Goal: Task Accomplishment & Management: Manage account settings

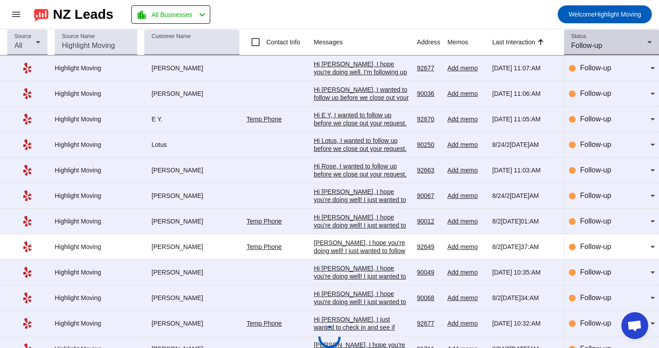
click at [590, 53] on div "Status Follow-up" at bounding box center [611, 42] width 81 height 25
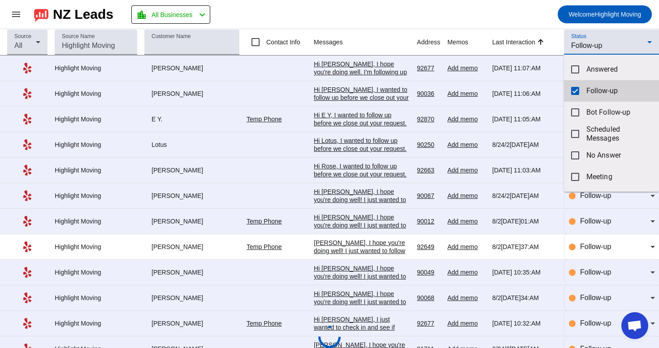
click at [576, 87] on mat-pseudo-checkbox at bounding box center [575, 91] width 8 height 8
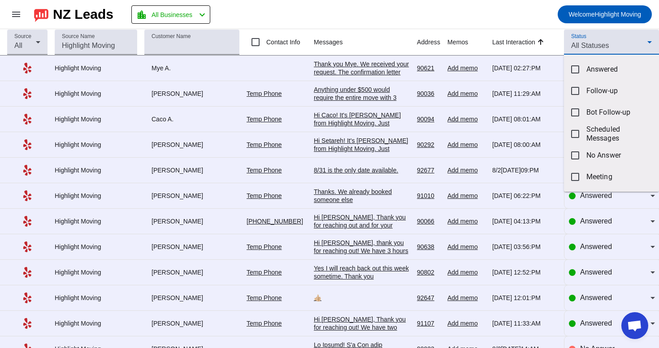
click at [610, 36] on div at bounding box center [329, 174] width 659 height 348
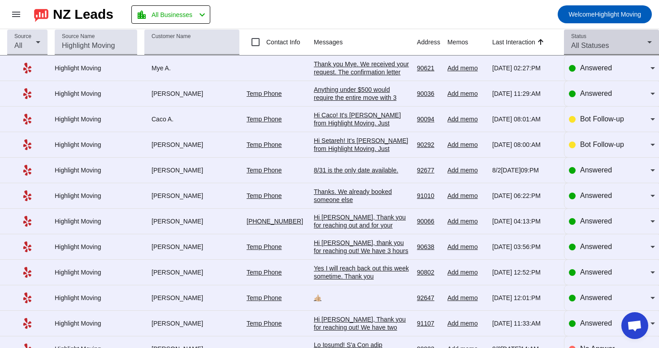
click at [602, 45] on span "All Statuses" at bounding box center [590, 46] width 38 height 8
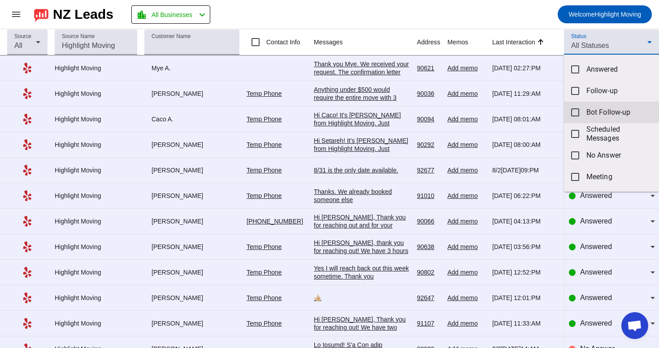
click at [585, 107] on mat-option "Bot Follow-up" at bounding box center [611, 113] width 95 height 22
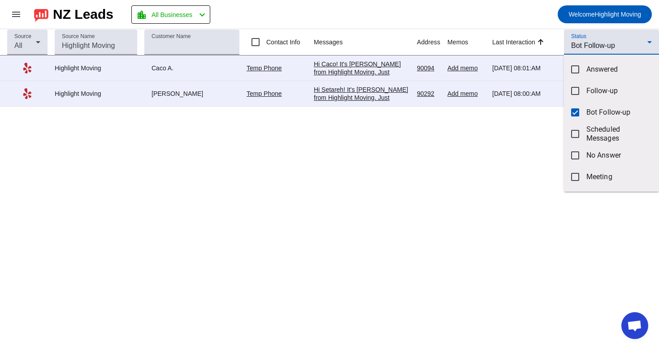
click at [522, 22] on div at bounding box center [329, 174] width 659 height 348
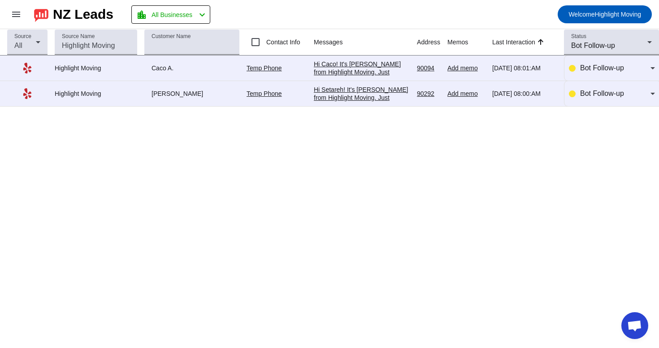
click at [354, 97] on div "Hi Setareh! It's [PERSON_NAME] from Highlight Moving. Just following up to see …" at bounding box center [362, 170] width 96 height 169
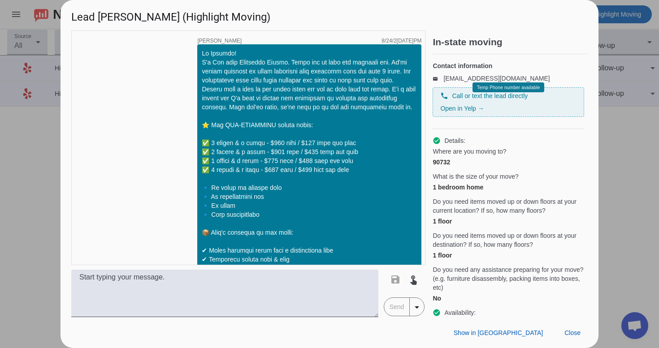
scroll to position [619, 0]
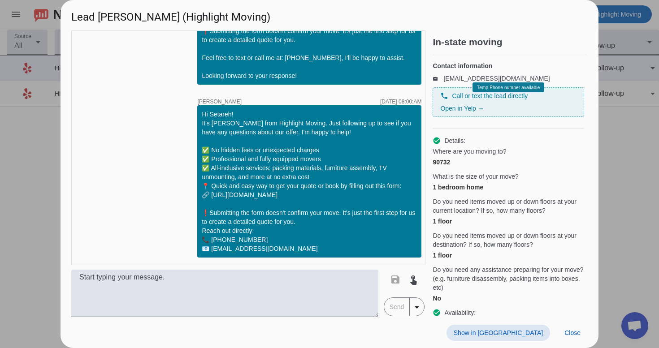
click at [535, 327] on span at bounding box center [498, 333] width 104 height 16
click at [569, 330] on span "Close" at bounding box center [572, 332] width 16 height 7
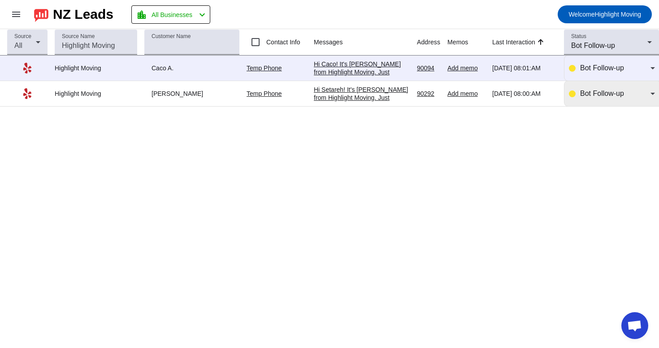
click at [636, 99] on div "Bot Follow-up" at bounding box center [615, 93] width 70 height 11
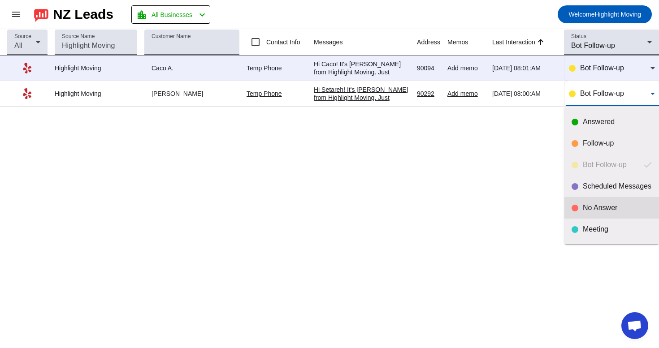
click at [578, 202] on mat-option "No Answer" at bounding box center [611, 208] width 95 height 22
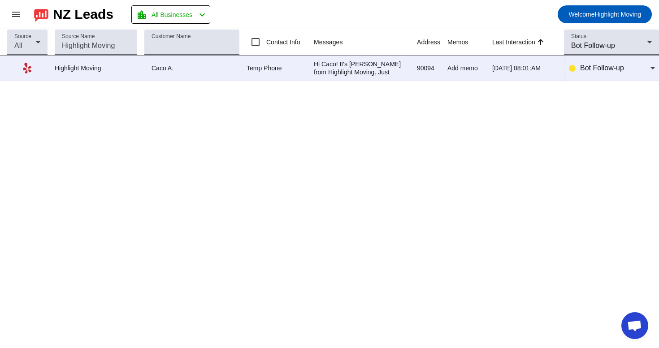
click at [361, 67] on div "Hi Caco! It's [PERSON_NAME] from Highlight Moving. Just following up to see if …" at bounding box center [362, 144] width 96 height 169
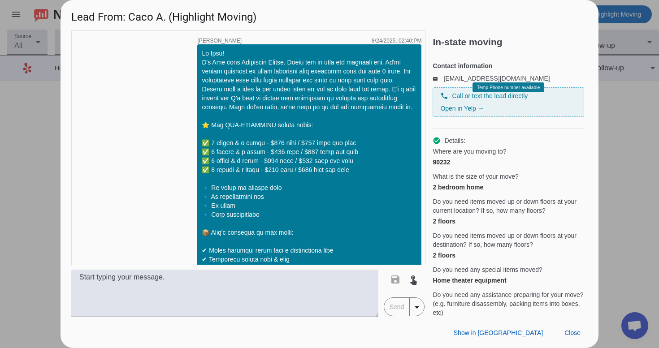
scroll to position [810, 0]
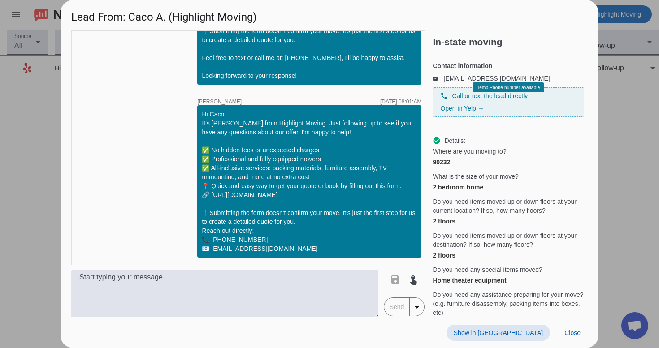
click at [530, 340] on span at bounding box center [498, 333] width 104 height 16
click at [574, 336] on span at bounding box center [572, 333] width 30 height 16
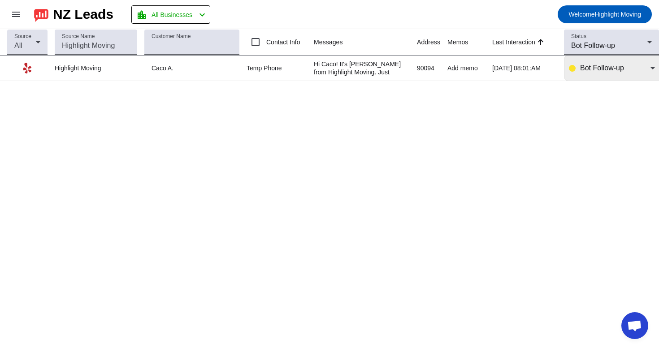
click at [598, 66] on span "Bot Follow-up" at bounding box center [602, 68] width 44 height 8
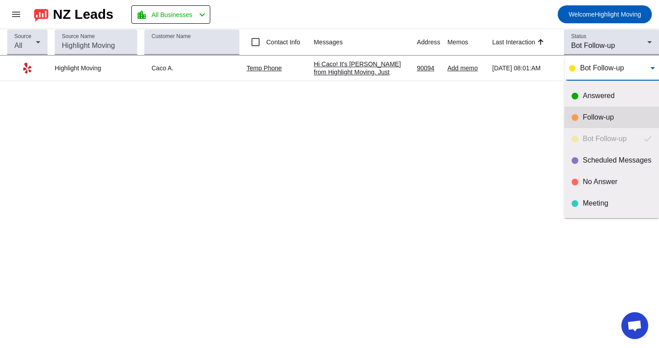
click at [573, 115] on div at bounding box center [574, 117] width 7 height 7
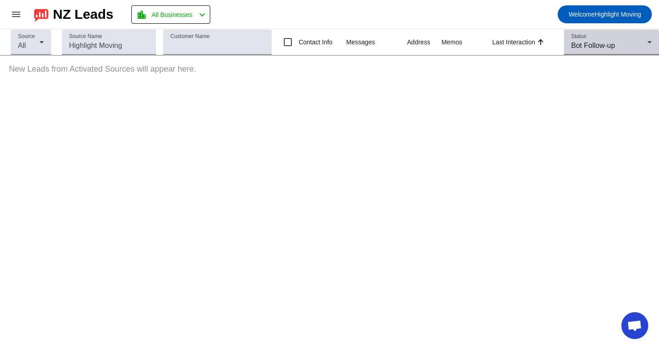
click at [605, 39] on div "Status Bot Follow-up" at bounding box center [611, 42] width 81 height 25
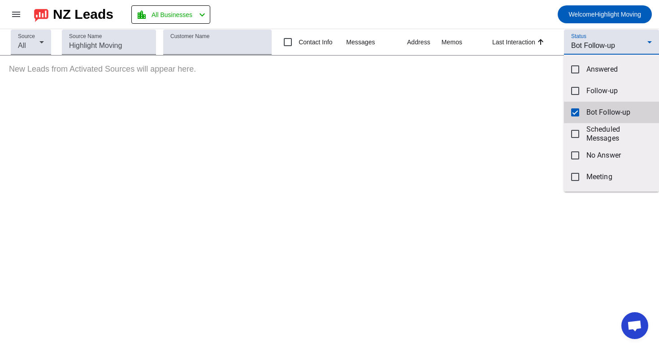
click at [580, 105] on mat-option "Bot Follow-up" at bounding box center [611, 113] width 95 height 22
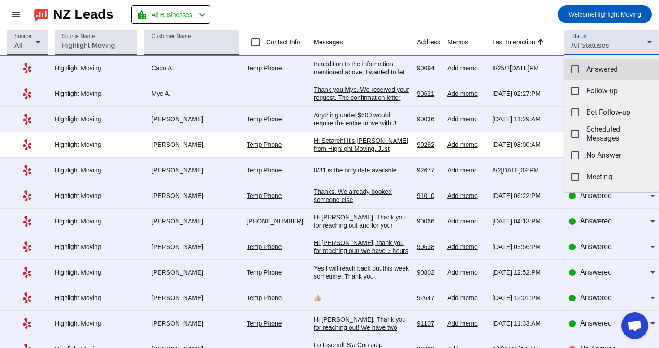
click at [587, 75] on mat-option "Answered" at bounding box center [611, 70] width 95 height 22
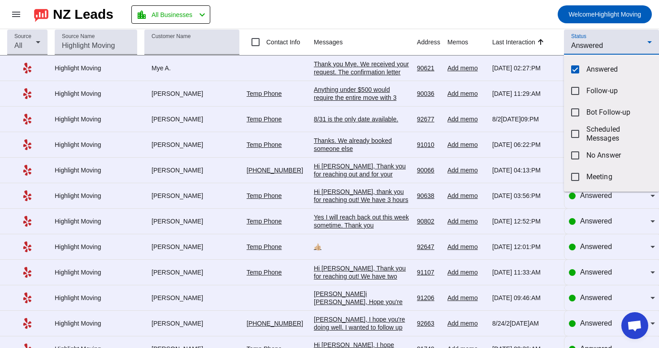
click at [524, 16] on div at bounding box center [329, 174] width 659 height 348
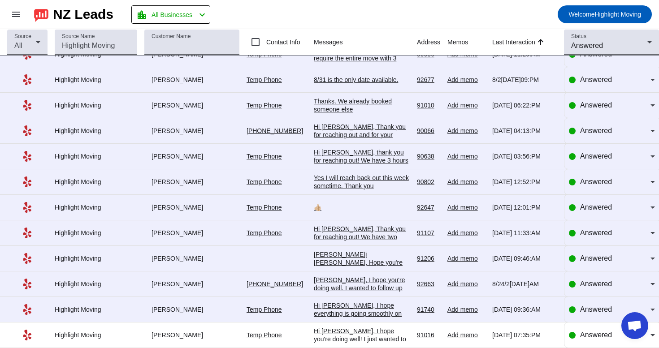
scroll to position [46, 0]
click at [589, 333] on span "Answered" at bounding box center [596, 335] width 32 height 8
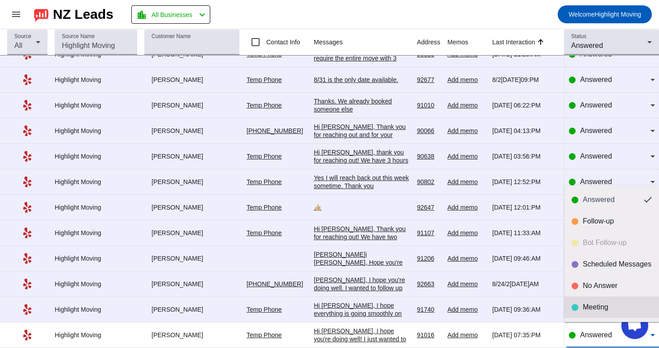
click at [605, 300] on mat-option "Meeting" at bounding box center [611, 308] width 95 height 22
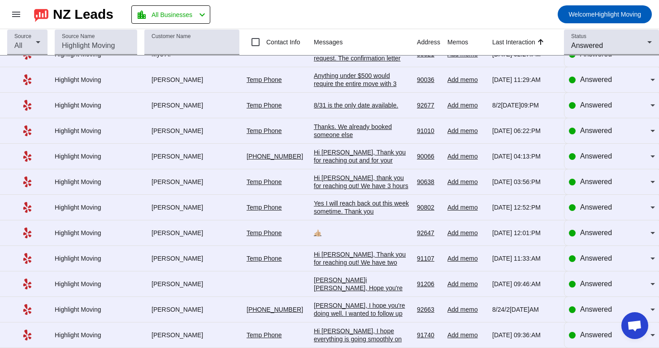
scroll to position [0, 0]
click at [604, 235] on div "Answered" at bounding box center [615, 233] width 70 height 11
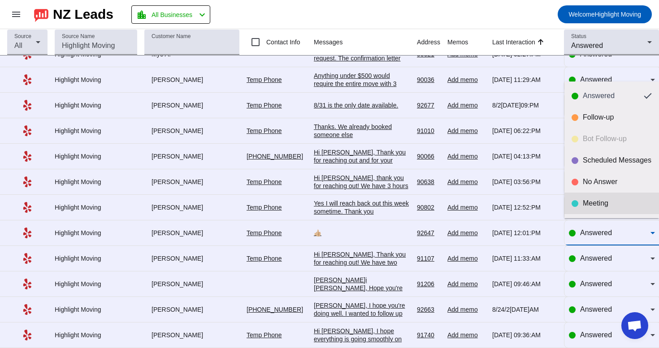
click at [607, 195] on mat-option "Meeting" at bounding box center [611, 204] width 95 height 22
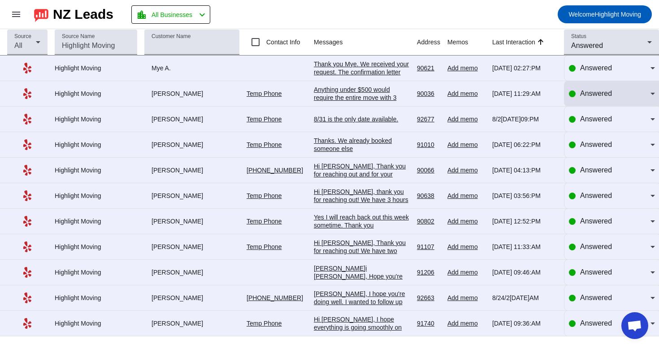
click at [598, 95] on span "Answered" at bounding box center [596, 94] width 32 height 8
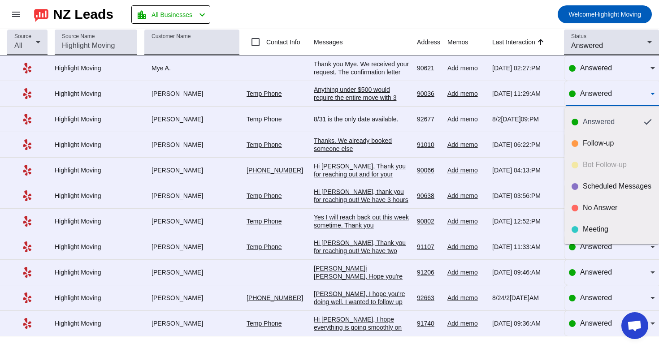
click at [374, 97] on div at bounding box center [329, 174] width 659 height 348
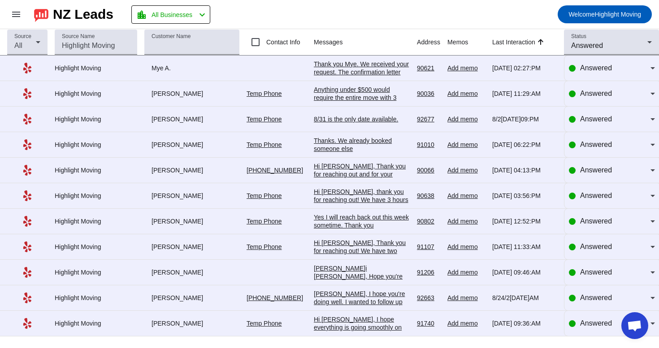
click at [374, 97] on div "Anything under $500 would require the entire move with 3 movers to be completed…" at bounding box center [362, 150] width 96 height 129
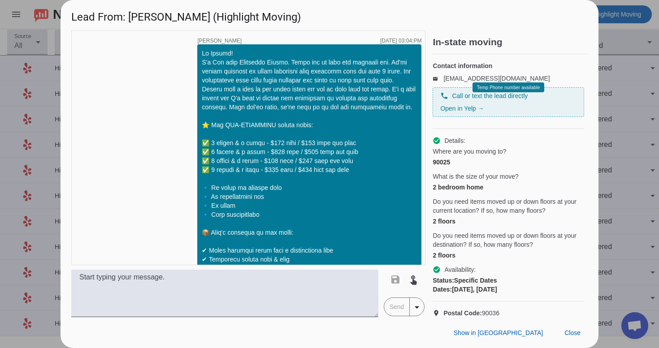
scroll to position [1784, 0]
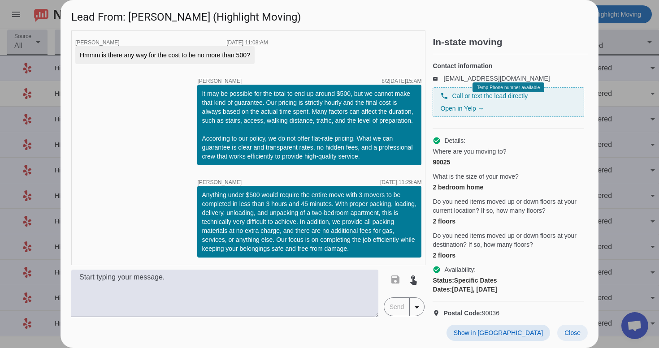
click at [571, 330] on span "Close" at bounding box center [572, 332] width 16 height 7
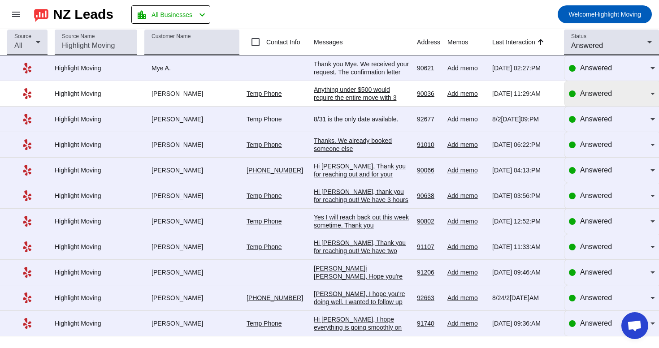
click at [604, 91] on span "Answered" at bounding box center [596, 94] width 32 height 8
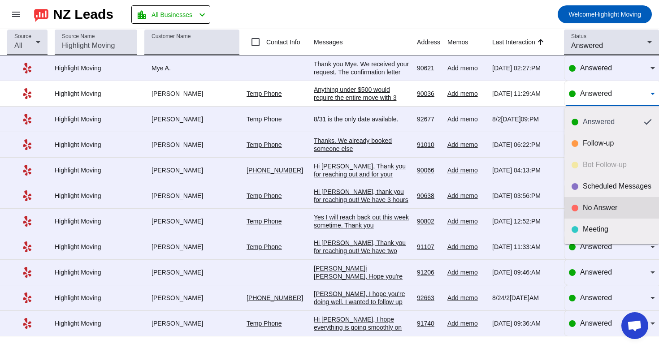
click at [576, 202] on mat-option "No Answer" at bounding box center [611, 208] width 95 height 22
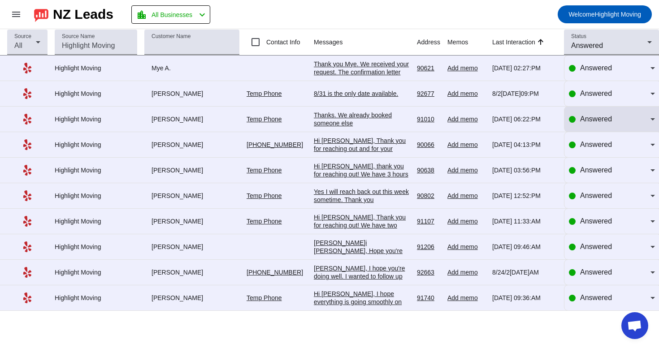
click at [629, 119] on div "Answered" at bounding box center [615, 119] width 70 height 11
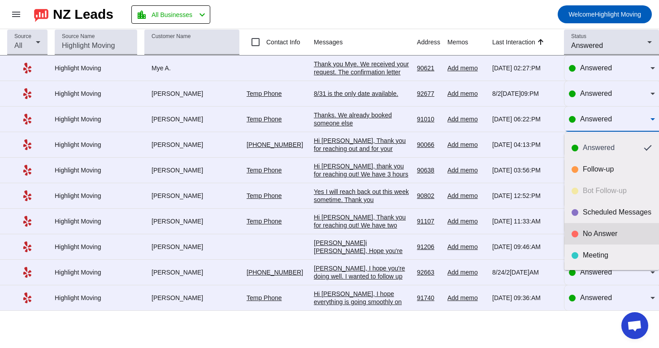
click at [576, 232] on div at bounding box center [574, 234] width 7 height 7
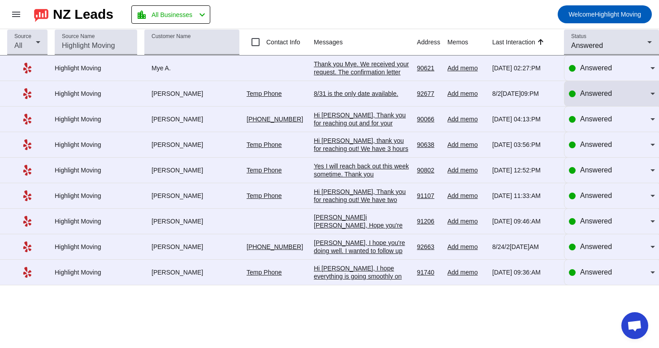
click at [595, 96] on span "Answered" at bounding box center [596, 94] width 32 height 8
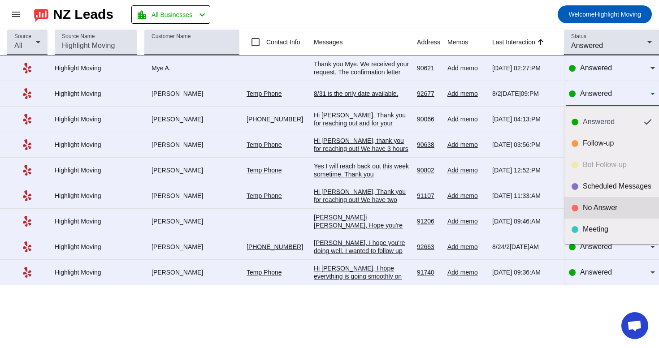
click at [589, 203] on mat-option "No Answer" at bounding box center [611, 208] width 95 height 22
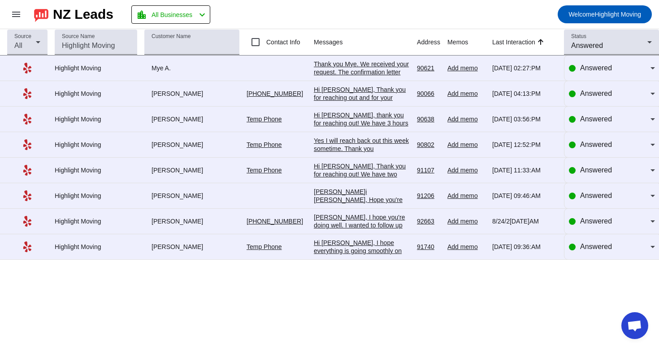
click at [369, 100] on div "Hi [PERSON_NAME], Thank you for reaching out and for your feedback! My assistan…" at bounding box center [362, 118] width 96 height 65
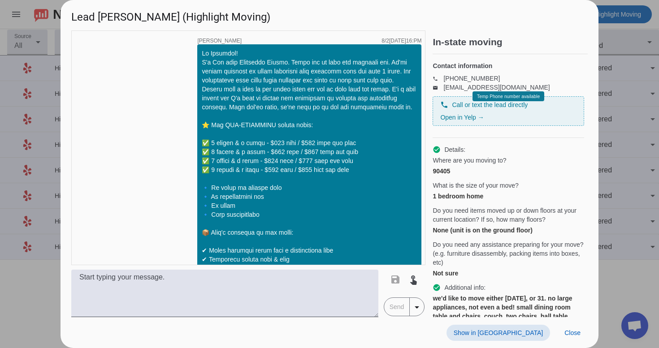
scroll to position [449, 0]
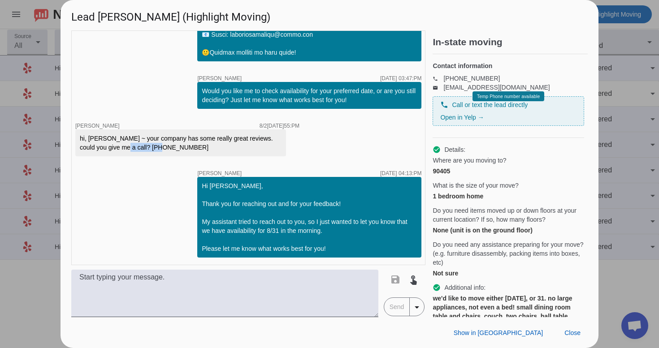
drag, startPoint x: 110, startPoint y: 147, endPoint x: 155, endPoint y: 147, distance: 45.3
click at [155, 147] on div "hi, [PERSON_NAME] ~ your company has some really great reviews. could you give …" at bounding box center [181, 143] width 202 height 18
click at [575, 331] on span "Close" at bounding box center [572, 332] width 16 height 7
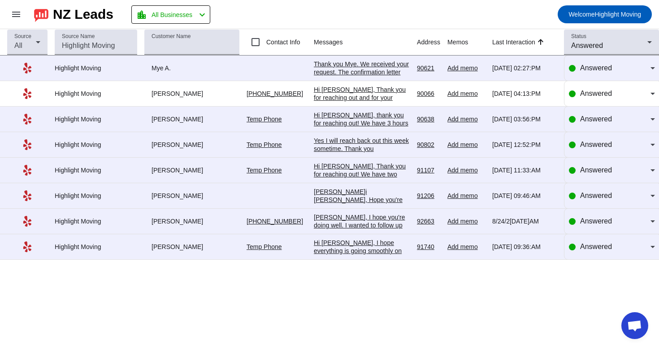
click at [362, 251] on div "Hi [PERSON_NAME], I hope everything is going smoothly on your end! I just wante…" at bounding box center [362, 307] width 96 height 137
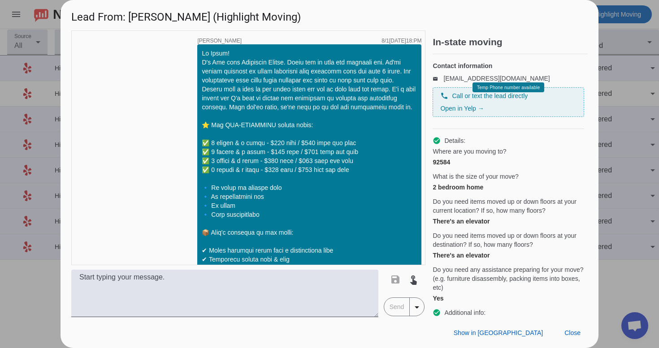
scroll to position [1146, 0]
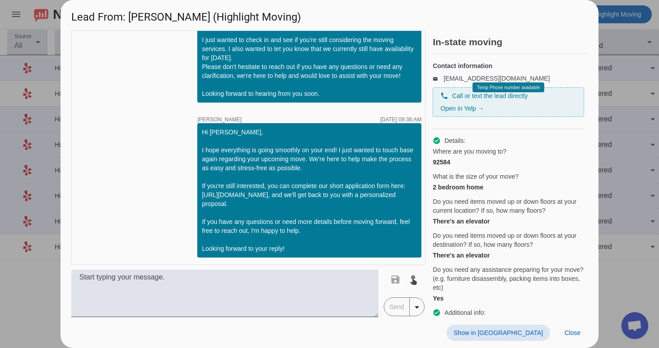
click at [519, 331] on span "Show in [GEOGRAPHIC_DATA]" at bounding box center [497, 332] width 89 height 7
click at [566, 335] on span "Close" at bounding box center [572, 332] width 16 height 7
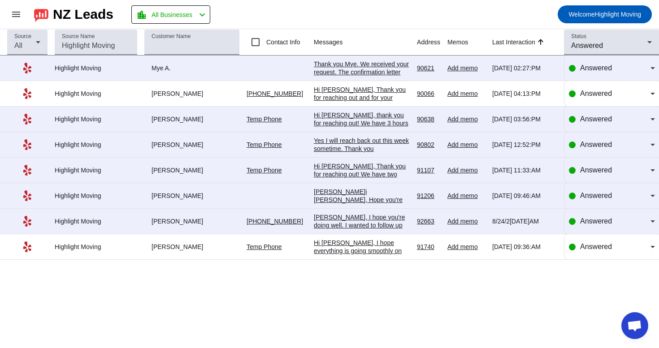
scroll to position [0, 0]
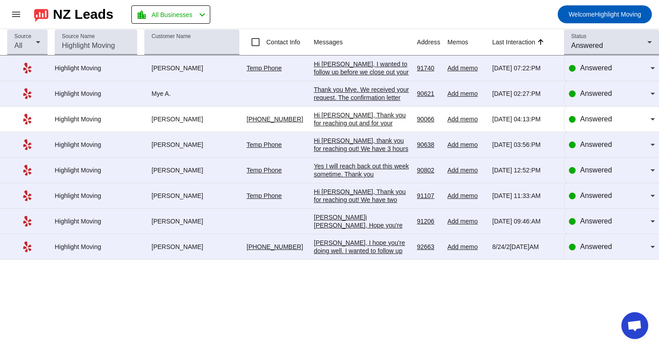
click at [395, 227] on div "[PERSON_NAME]i [PERSON_NAME], Hope you're doing well! I'm just following up to …" at bounding box center [362, 265] width 96 height 105
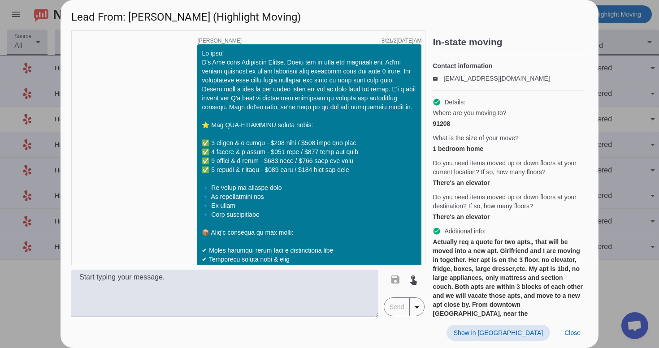
scroll to position [804, 0]
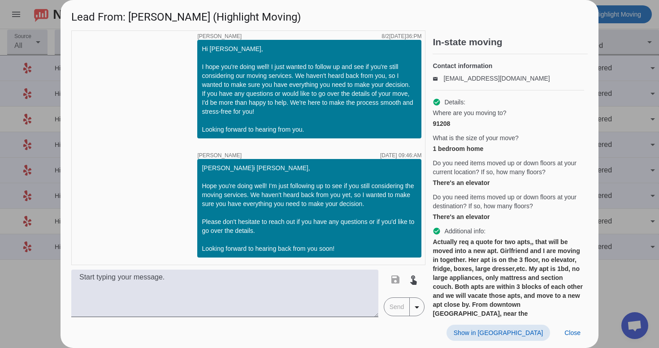
click at [525, 325] on span at bounding box center [498, 333] width 104 height 16
click at [574, 331] on span "Close" at bounding box center [572, 332] width 16 height 7
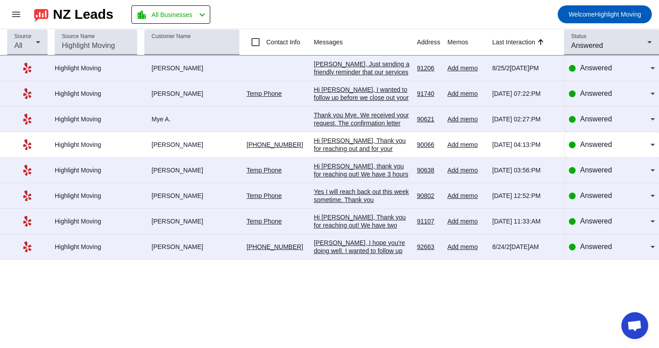
click at [355, 232] on div "Hi [PERSON_NAME], Thank you for reaching out! We have two types of trucks avail…" at bounding box center [362, 249] width 96 height 73
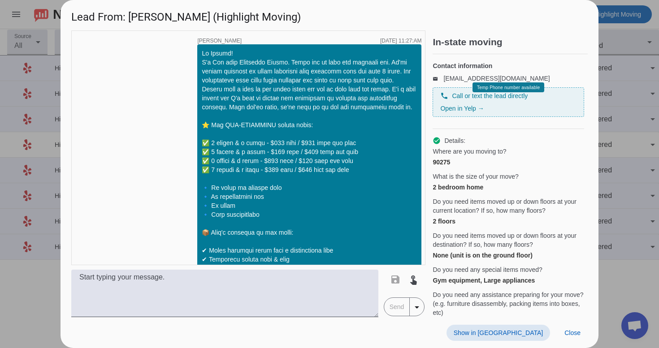
scroll to position [393, 0]
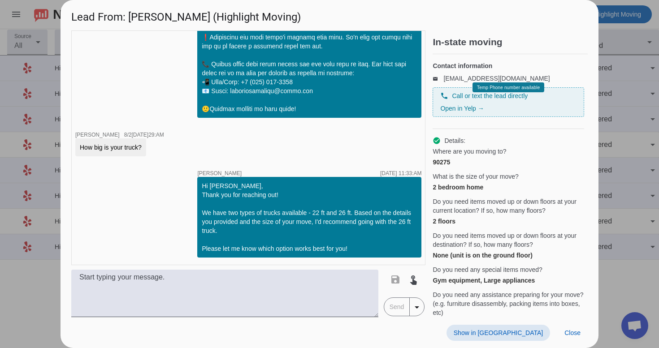
click at [522, 332] on span "Show in [GEOGRAPHIC_DATA]" at bounding box center [497, 332] width 89 height 7
click at [567, 331] on span "Close" at bounding box center [572, 332] width 16 height 7
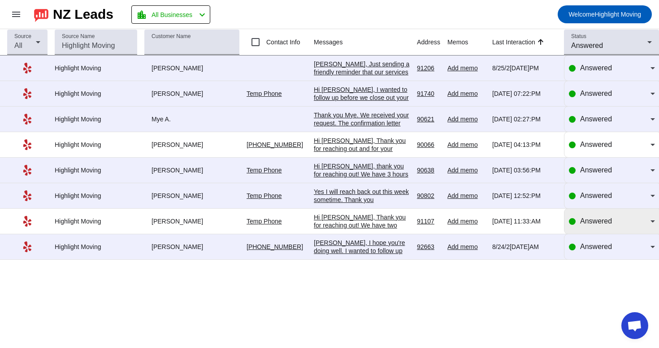
click at [594, 221] on span "Answered" at bounding box center [596, 221] width 32 height 8
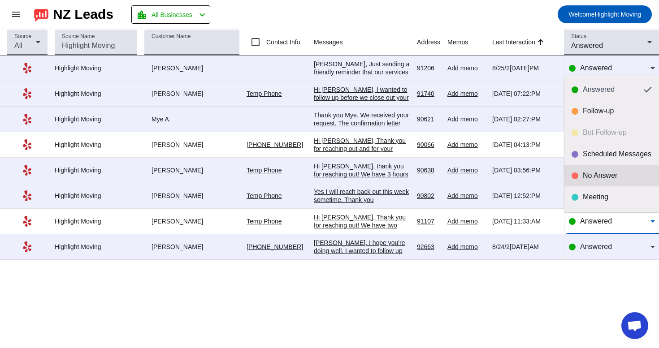
click at [614, 181] on mat-option "No Answer" at bounding box center [611, 176] width 95 height 22
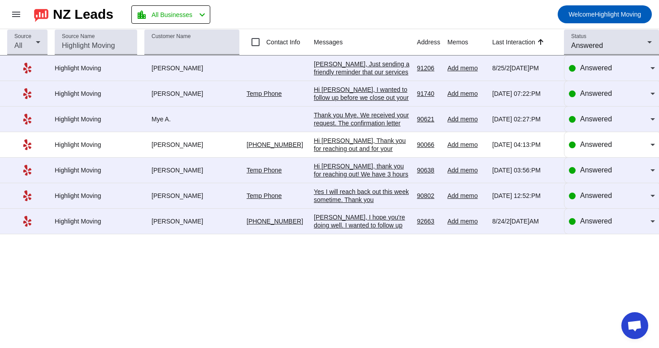
click at [366, 153] on div "Hi [PERSON_NAME], Thank you for reaching out and for your feedback! My assistan…" at bounding box center [362, 169] width 96 height 65
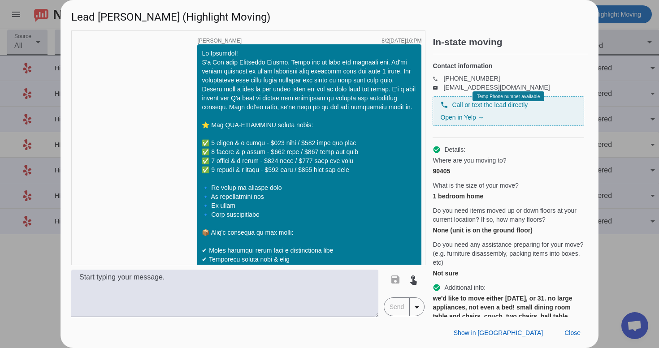
scroll to position [449, 0]
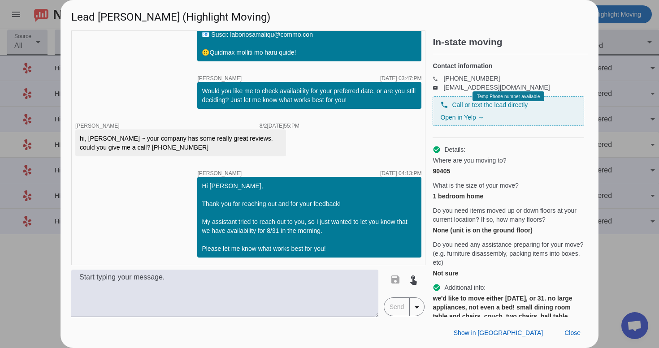
click at [366, 153] on div "timer close [PERSON_NAME] [DATE] 03:16:PM timer close [PERSON_NAME] [DATE] 03:4…" at bounding box center [248, 147] width 354 height 235
click at [524, 337] on span at bounding box center [498, 333] width 104 height 16
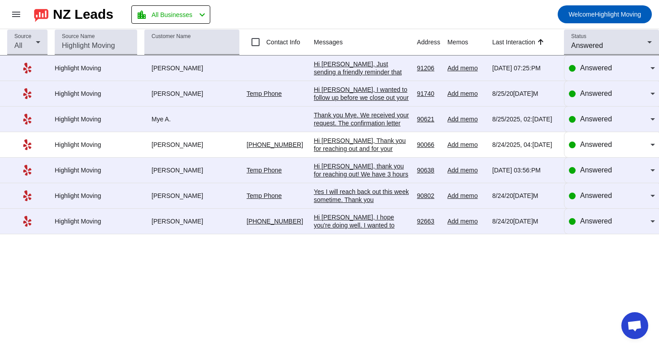
click at [350, 202] on div "Yes I will reach back out this week sometime. Thank you" at bounding box center [362, 196] width 96 height 16
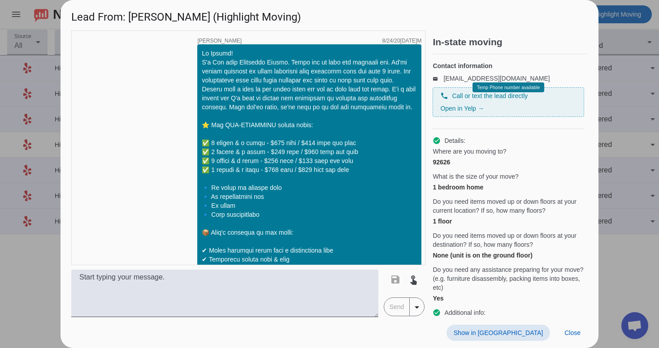
scroll to position [339, 0]
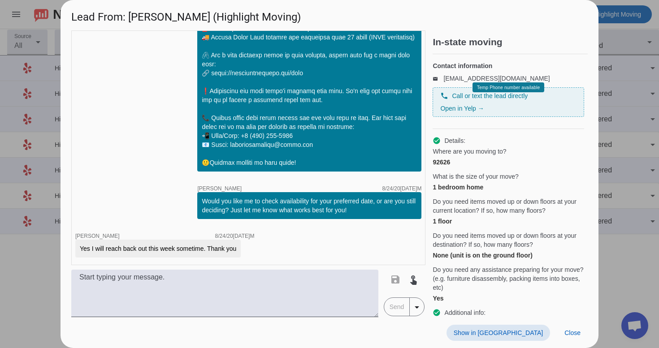
click at [517, 331] on span "Show in [GEOGRAPHIC_DATA]" at bounding box center [497, 332] width 89 height 7
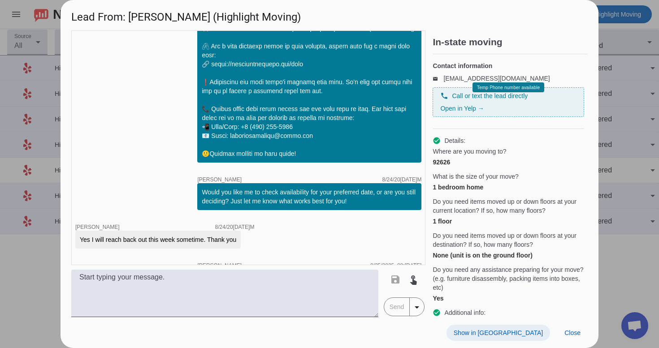
scroll to position [601, 0]
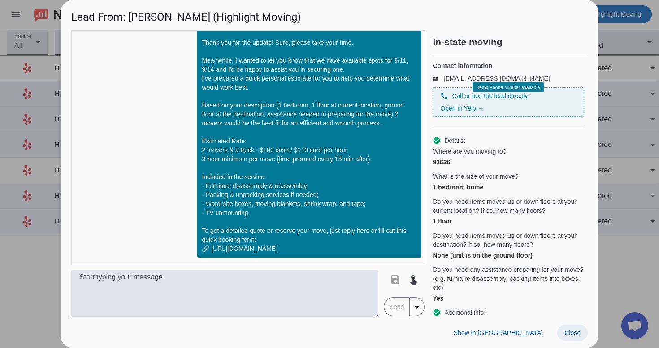
click at [574, 339] on span at bounding box center [572, 333] width 30 height 16
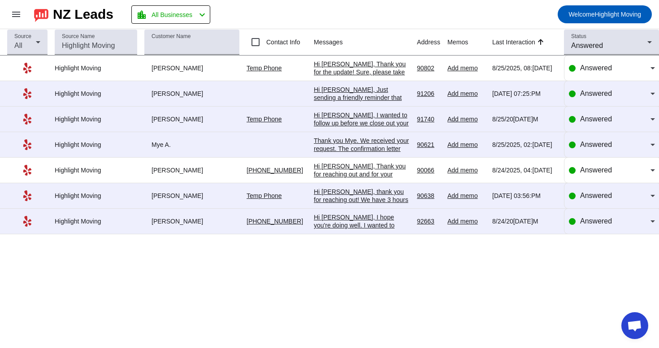
click at [342, 202] on div "Hi [PERSON_NAME], thank you for reaching out! We have 3 hours minimum requireme…" at bounding box center [362, 208] width 96 height 40
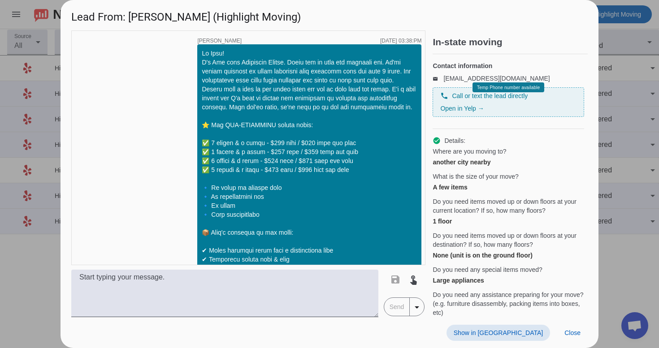
scroll to position [375, 0]
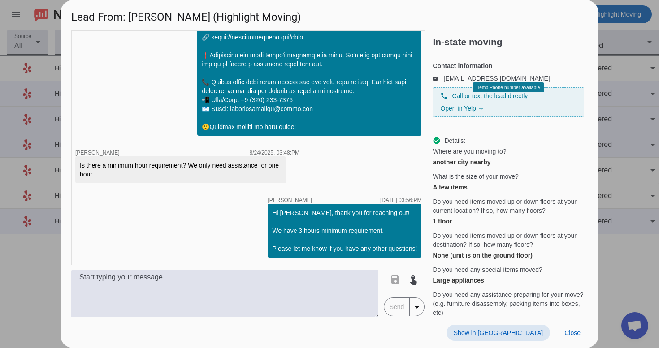
click at [523, 332] on span "Show in [GEOGRAPHIC_DATA]" at bounding box center [497, 332] width 89 height 7
click at [569, 336] on span "Close" at bounding box center [572, 332] width 16 height 7
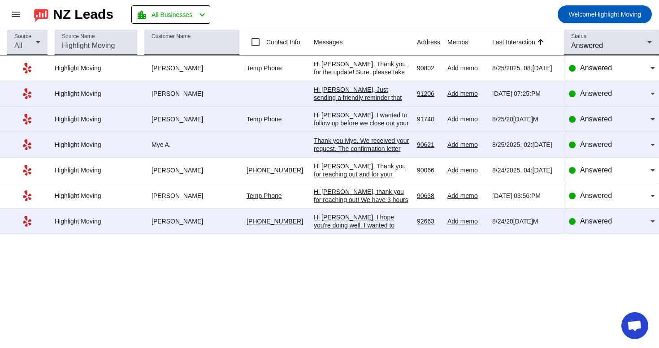
click at [348, 194] on div "Hi [PERSON_NAME], thank you for reaching out! We have 3 hours minimum requireme…" at bounding box center [362, 208] width 96 height 40
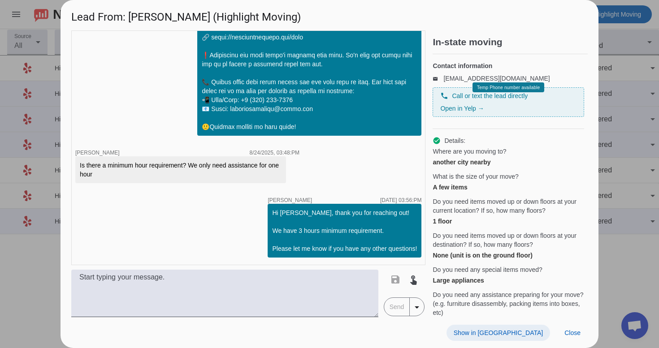
click at [521, 335] on span "Show in [GEOGRAPHIC_DATA]" at bounding box center [497, 332] width 89 height 7
click at [570, 333] on span "Close" at bounding box center [572, 332] width 16 height 7
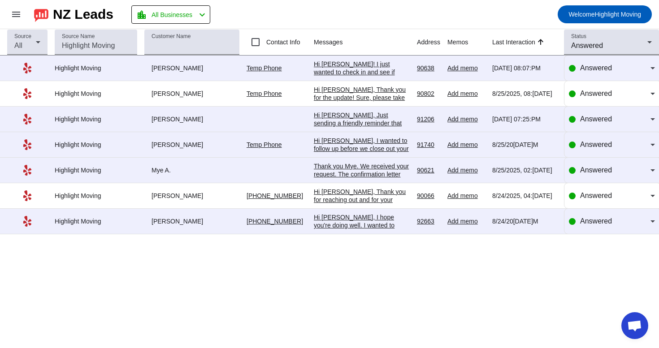
click at [380, 197] on div "Hi [PERSON_NAME], Thank you for reaching out and for your feedback! My assistan…" at bounding box center [362, 220] width 96 height 65
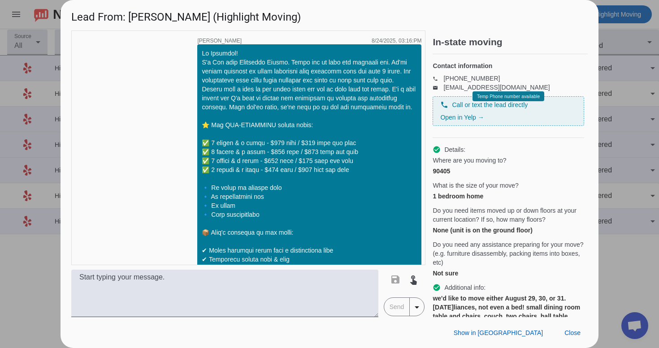
scroll to position [449, 0]
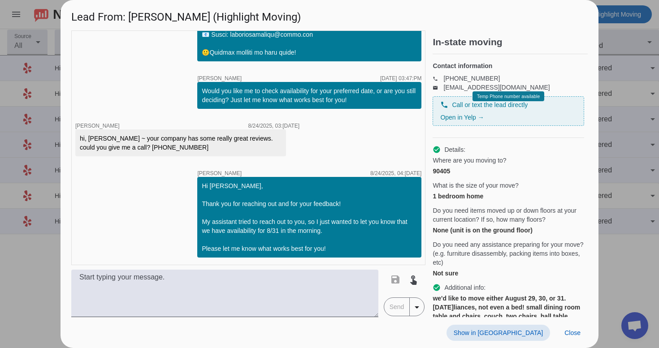
click at [523, 329] on span "Show in [GEOGRAPHIC_DATA]" at bounding box center [497, 332] width 89 height 7
click at [570, 333] on span "Close" at bounding box center [572, 332] width 16 height 7
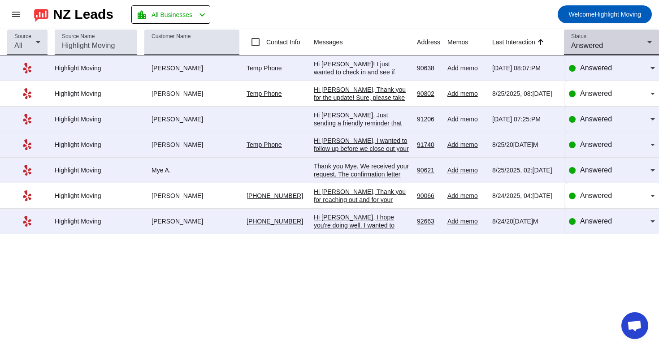
click at [585, 52] on div "Status Answered" at bounding box center [611, 42] width 81 height 25
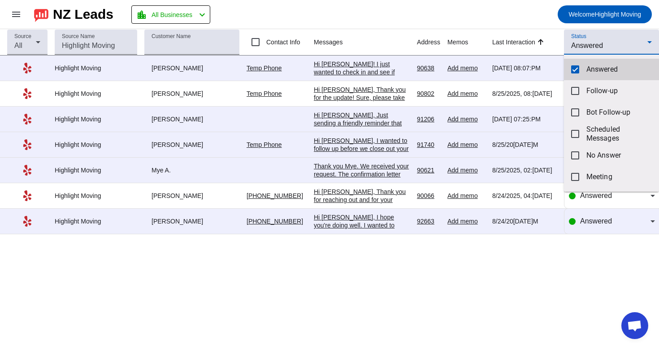
click at [585, 78] on mat-option "Answered" at bounding box center [611, 70] width 95 height 22
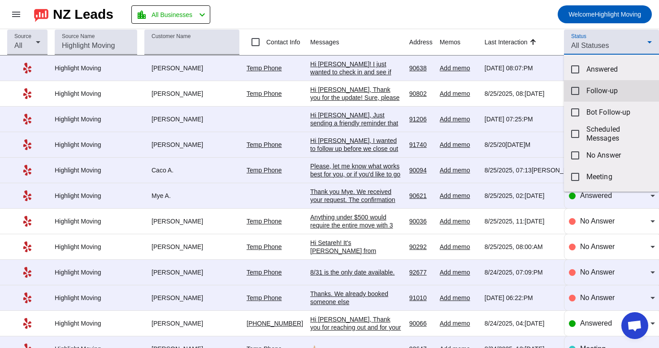
click at [591, 92] on span "Follow-up" at bounding box center [618, 90] width 65 height 9
click at [535, 13] on div at bounding box center [329, 174] width 659 height 348
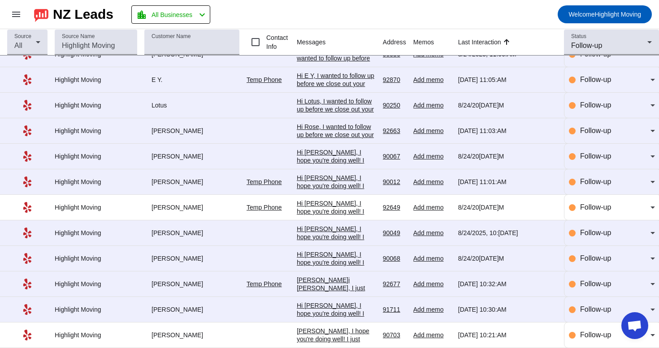
scroll to position [72, 0]
click at [348, 344] on td "Hi Danielle, I hope you're doing well! I just wanted to follow up and see if yo…" at bounding box center [340, 336] width 86 height 26
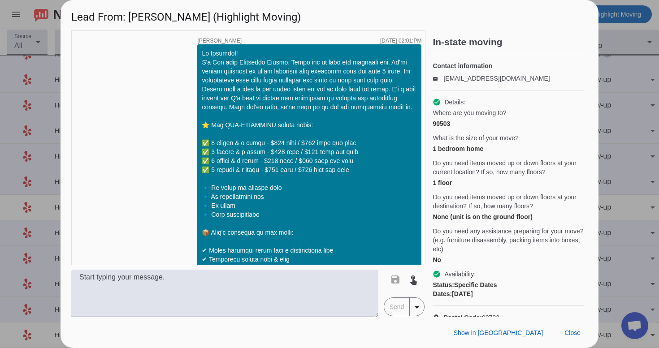
scroll to position [1084, 0]
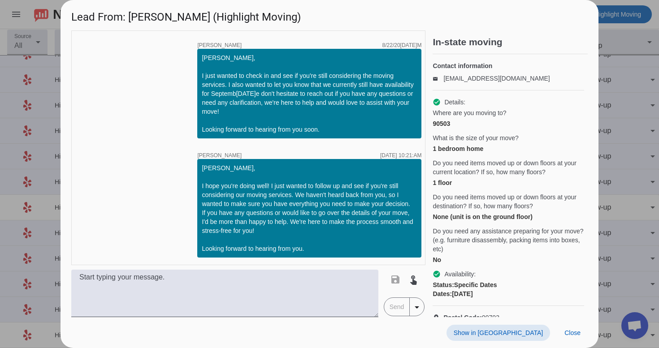
click at [520, 334] on span "Show in [GEOGRAPHIC_DATA]" at bounding box center [497, 332] width 89 height 7
click at [567, 333] on span "Close" at bounding box center [572, 332] width 16 height 7
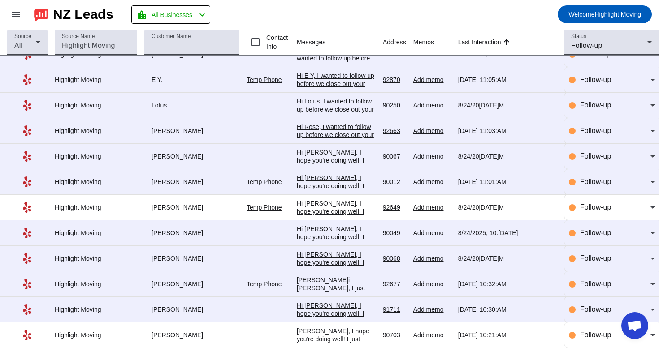
scroll to position [0, 0]
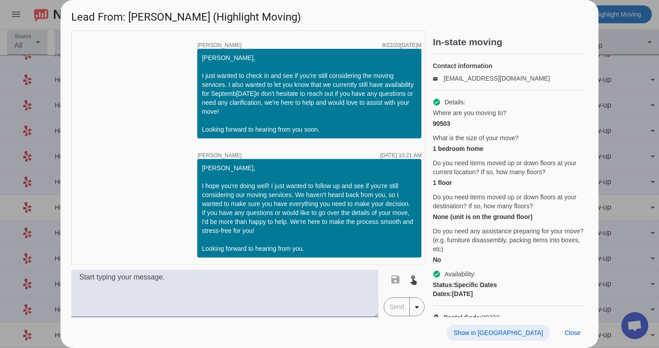
click at [510, 331] on span "Show in [GEOGRAPHIC_DATA]" at bounding box center [497, 332] width 89 height 7
click at [577, 333] on span "Close" at bounding box center [572, 332] width 16 height 7
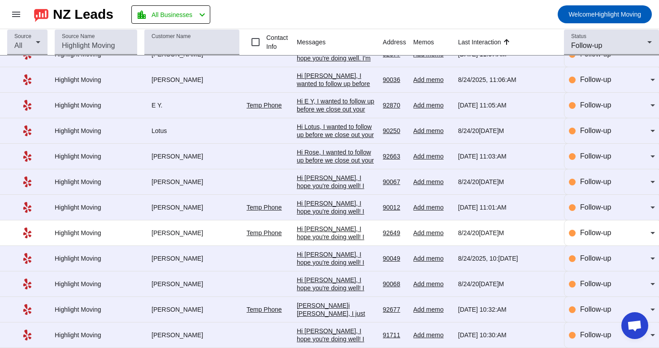
scroll to position [72, 0]
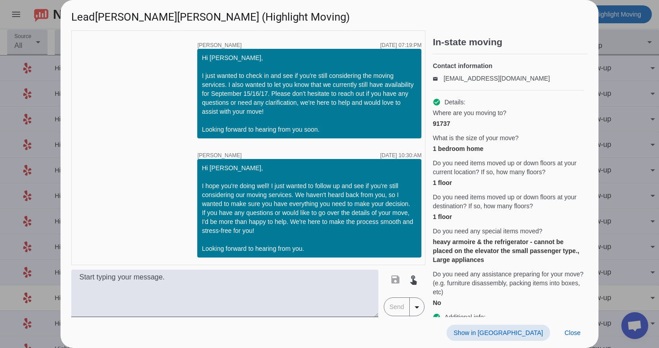
scroll to position [1475, 0]
click at [522, 334] on span "Show in [GEOGRAPHIC_DATA]" at bounding box center [497, 332] width 89 height 7
click at [564, 333] on span "Close" at bounding box center [572, 332] width 16 height 7
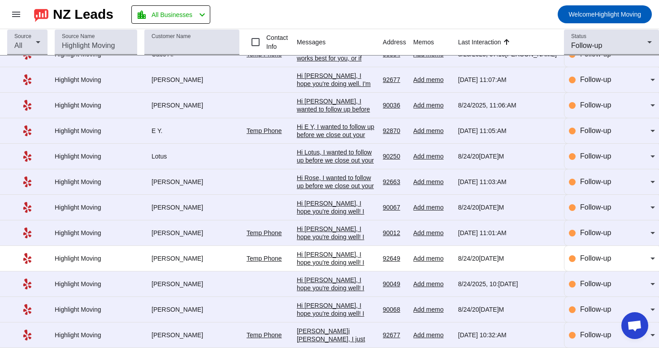
scroll to position [72, 0]
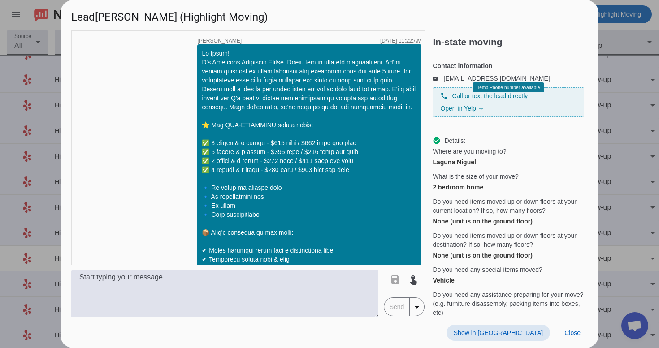
scroll to position [694, 0]
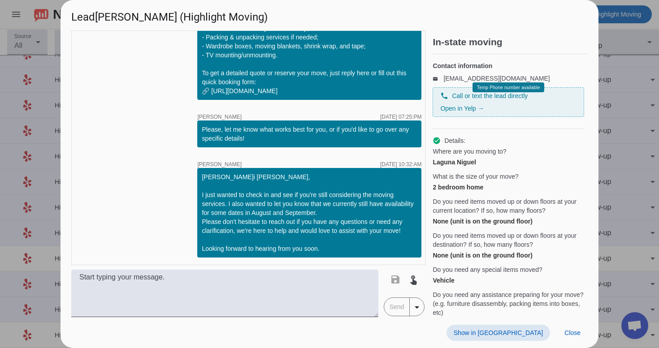
click at [531, 336] on span at bounding box center [498, 333] width 104 height 16
click at [573, 337] on span at bounding box center [572, 333] width 30 height 16
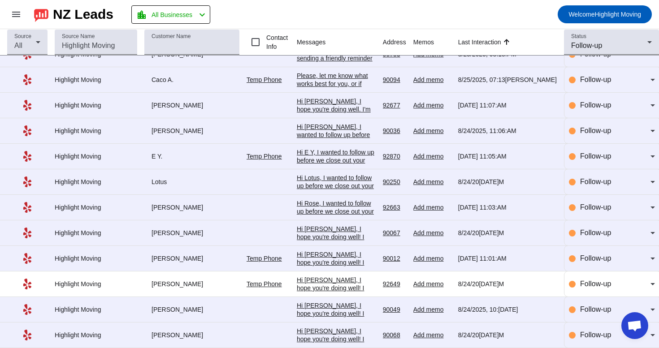
scroll to position [72, 0]
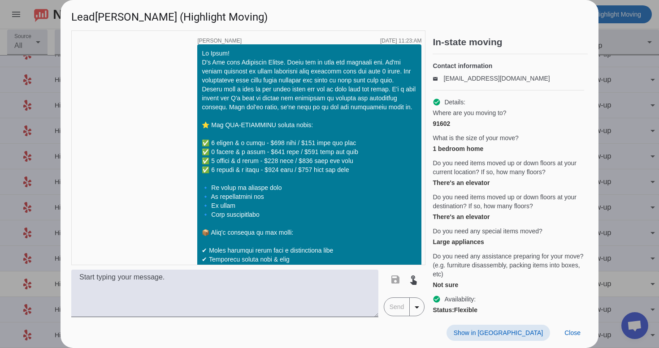
scroll to position [756, 0]
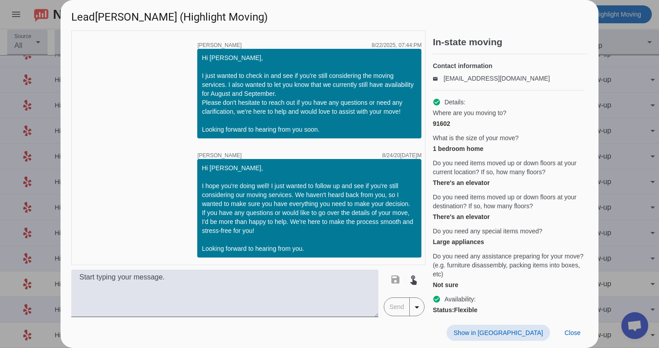
click at [518, 328] on span at bounding box center [498, 333] width 104 height 16
click at [573, 332] on span "Close" at bounding box center [572, 332] width 16 height 7
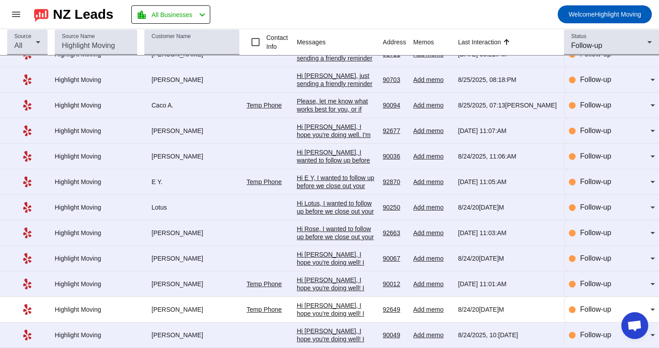
scroll to position [46, 0]
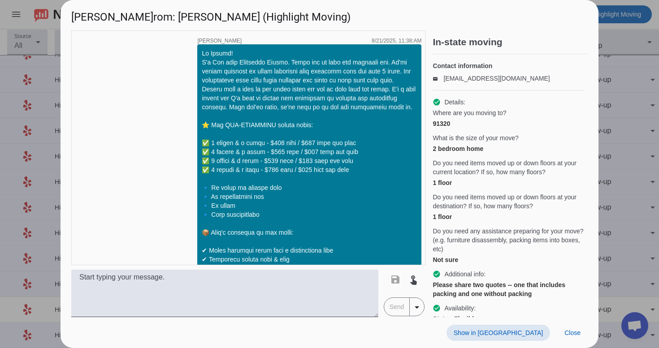
scroll to position [783, 0]
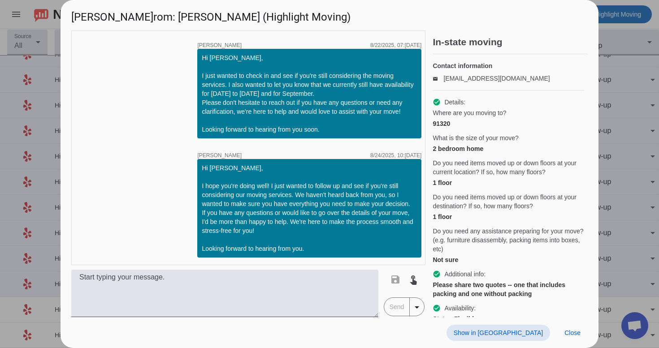
click at [536, 332] on span "Show in [GEOGRAPHIC_DATA]" at bounding box center [497, 332] width 89 height 7
click at [564, 334] on span "Close" at bounding box center [572, 332] width 16 height 7
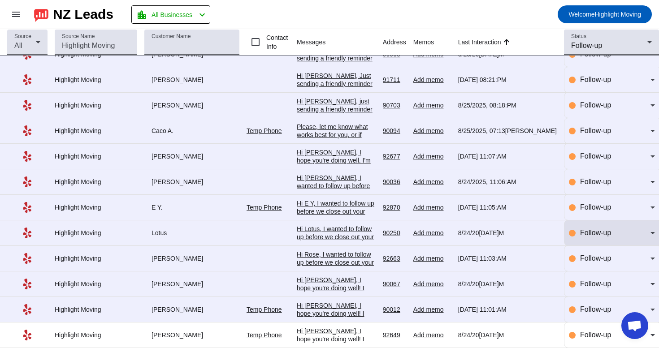
scroll to position [46, 0]
click at [603, 235] on div "Follow-up" at bounding box center [615, 233] width 70 height 11
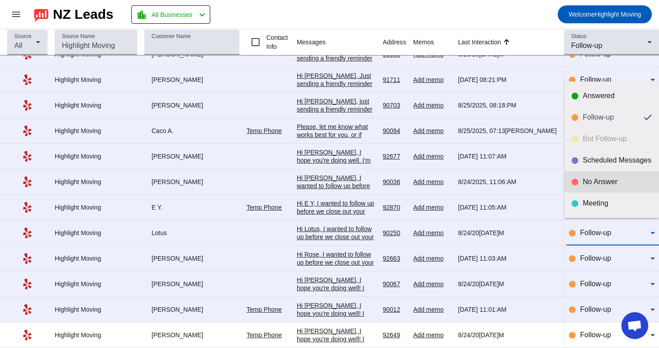
click at [613, 182] on div "No Answer" at bounding box center [616, 181] width 69 height 9
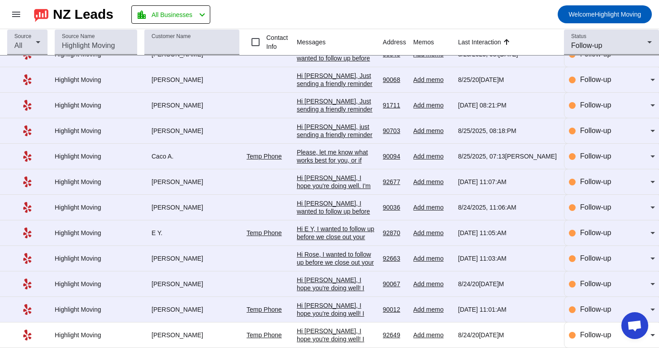
scroll to position [20, 0]
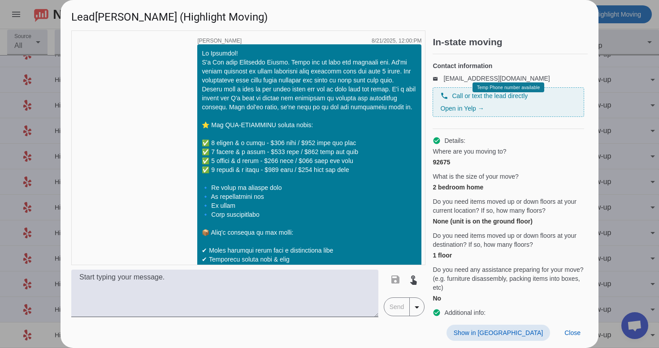
scroll to position [738, 0]
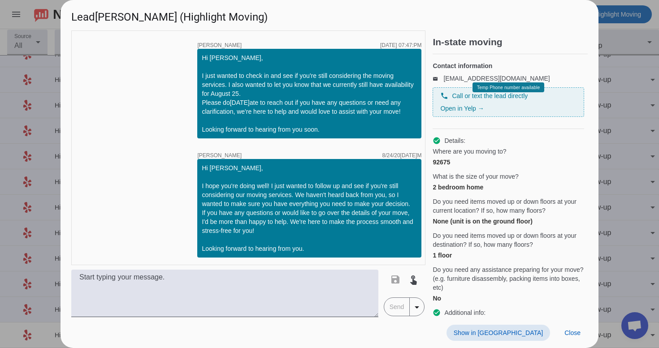
click at [509, 325] on span at bounding box center [498, 333] width 104 height 16
click at [576, 331] on span "Close" at bounding box center [572, 332] width 16 height 7
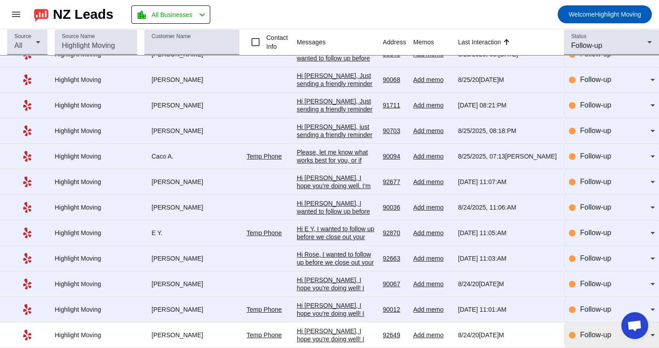
click at [593, 334] on span "Follow-up" at bounding box center [595, 335] width 31 height 8
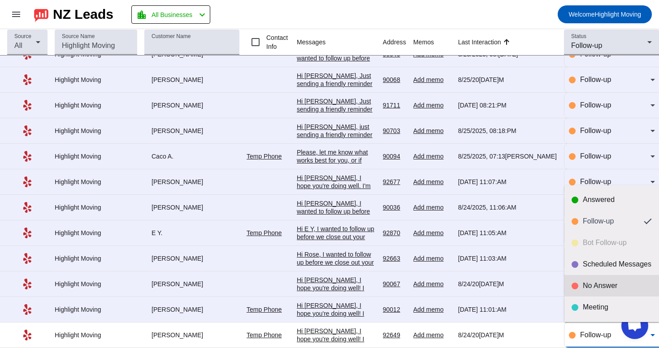
click at [610, 286] on div "No Answer" at bounding box center [616, 285] width 69 height 9
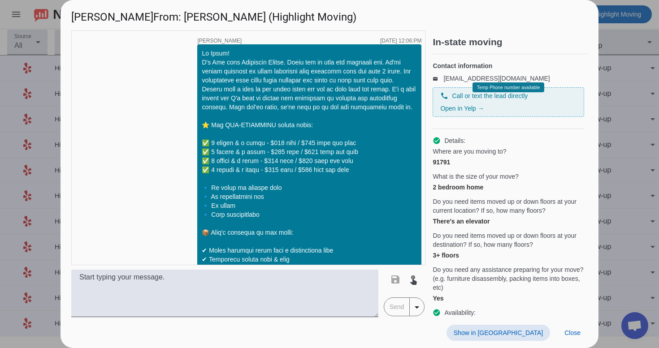
scroll to position [738, 0]
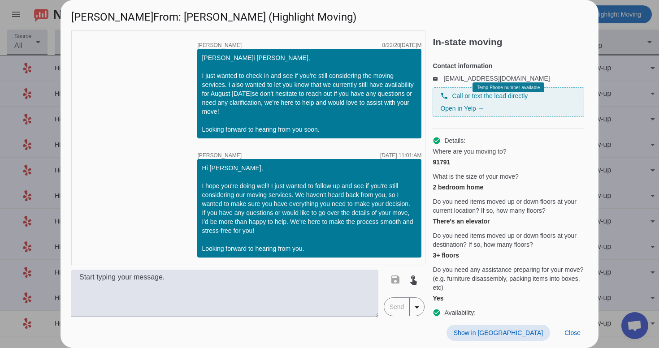
click at [530, 331] on span "Show in [GEOGRAPHIC_DATA]" at bounding box center [497, 332] width 89 height 7
click at [518, 332] on span "Show in [GEOGRAPHIC_DATA]" at bounding box center [497, 332] width 89 height 7
click at [573, 327] on span at bounding box center [572, 333] width 30 height 16
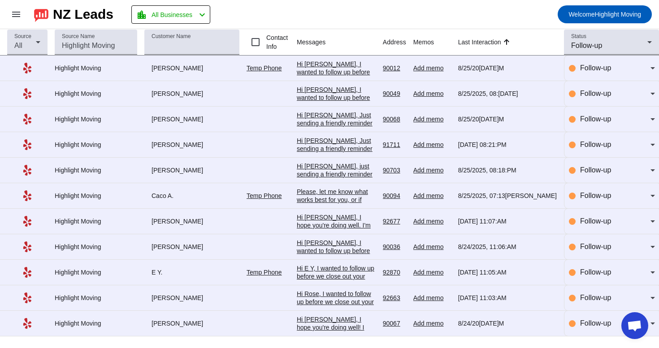
scroll to position [0, 0]
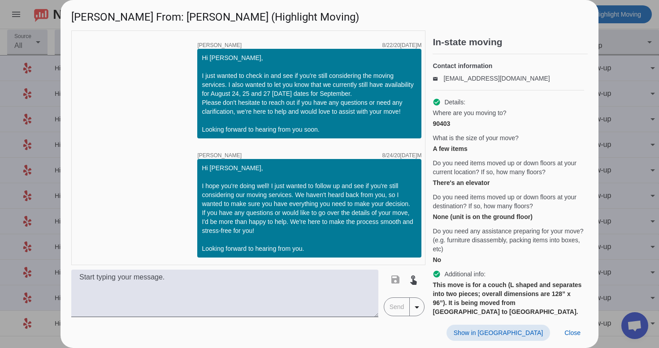
click at [520, 335] on span "Show in [GEOGRAPHIC_DATA]" at bounding box center [497, 332] width 89 height 7
click at [572, 341] on span at bounding box center [572, 333] width 30 height 16
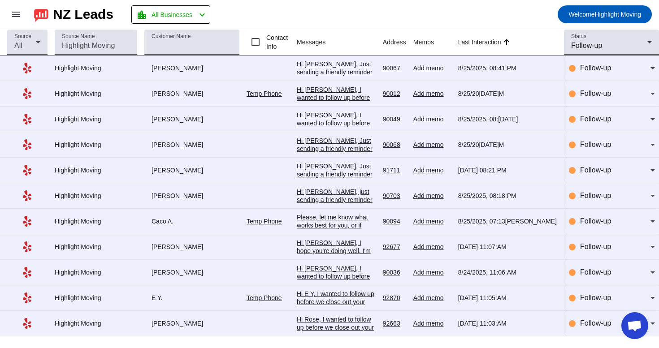
scroll to position [0, 0]
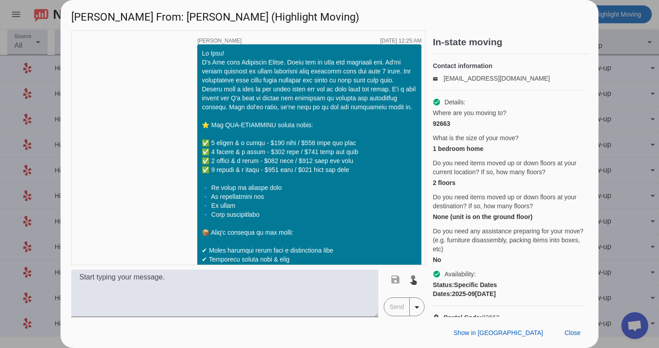
scroll to position [1409, 0]
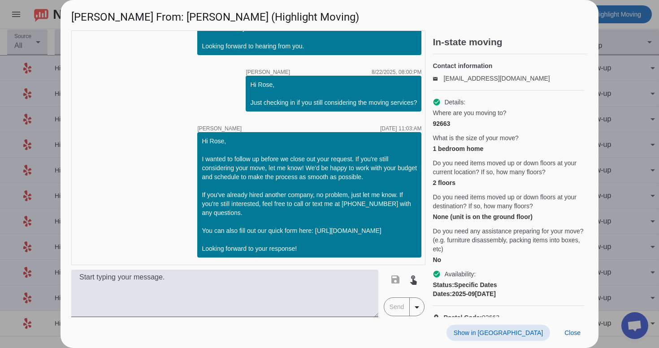
click at [520, 334] on span "Show in [GEOGRAPHIC_DATA]" at bounding box center [497, 332] width 89 height 7
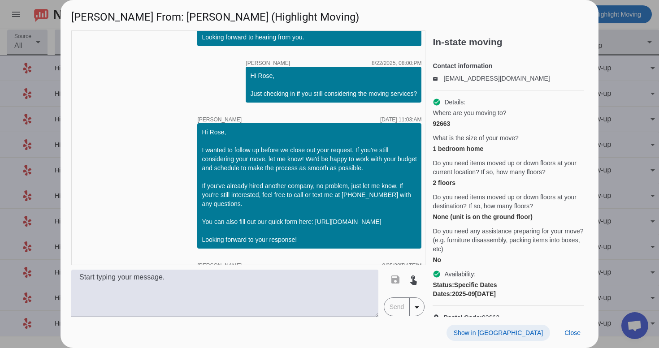
scroll to position [1510, 0]
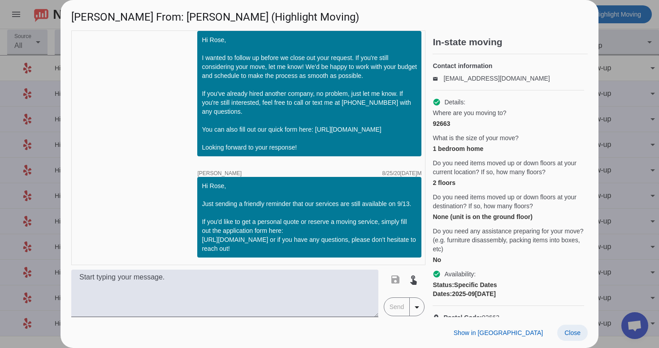
click at [573, 332] on span "Close" at bounding box center [572, 332] width 16 height 7
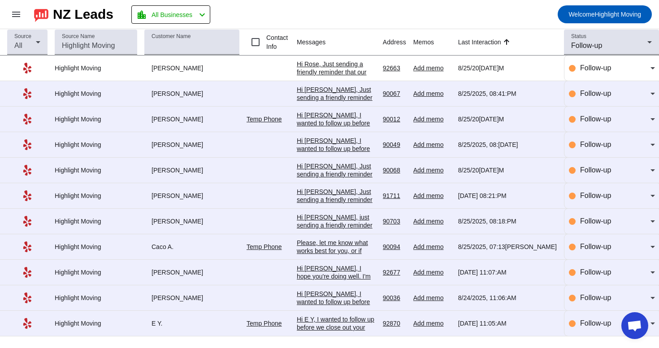
scroll to position [0, 0]
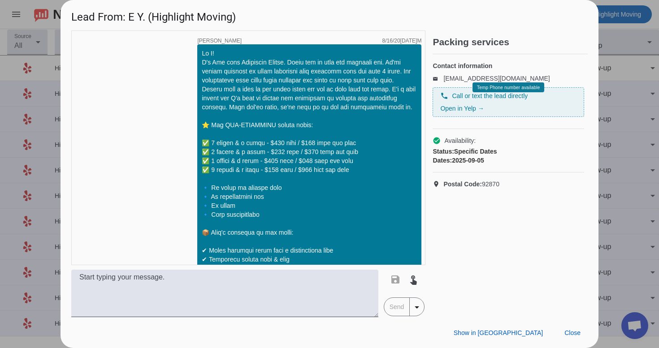
scroll to position [1006, 0]
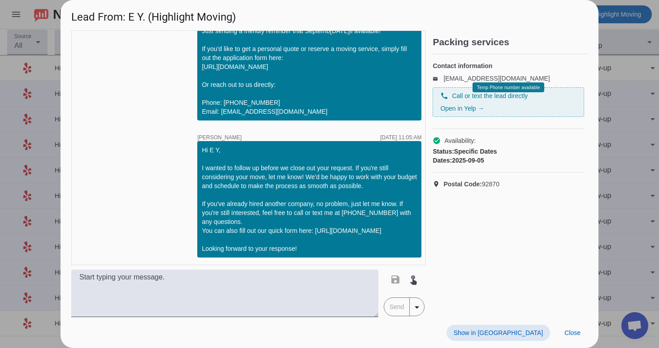
click at [525, 337] on span at bounding box center [498, 333] width 104 height 16
click at [571, 336] on span "Close" at bounding box center [572, 332] width 16 height 7
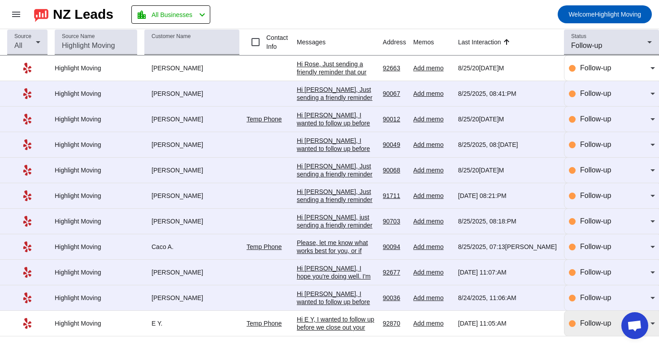
click at [578, 329] on div "Follow-up" at bounding box center [612, 323] width 86 height 11
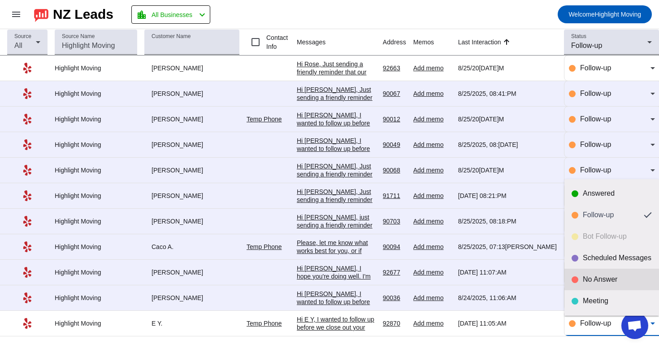
click at [584, 279] on div "No Answer" at bounding box center [616, 279] width 69 height 9
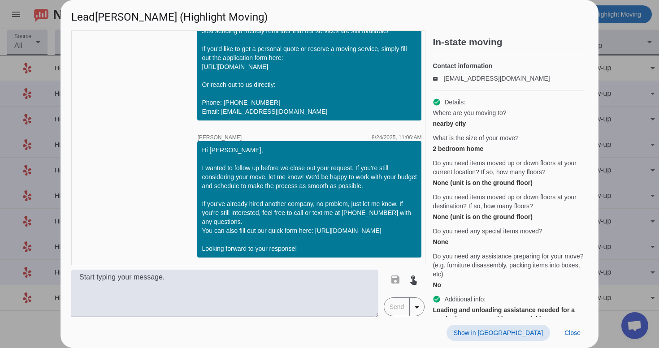
click at [518, 338] on span at bounding box center [498, 333] width 104 height 16
click at [577, 330] on span "Close" at bounding box center [572, 332] width 16 height 7
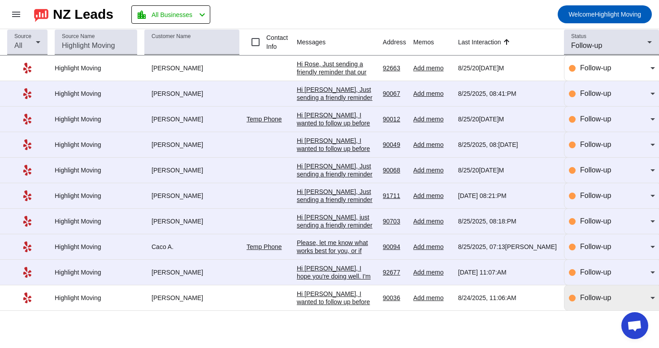
click at [603, 303] on div "Follow-up" at bounding box center [615, 298] width 70 height 11
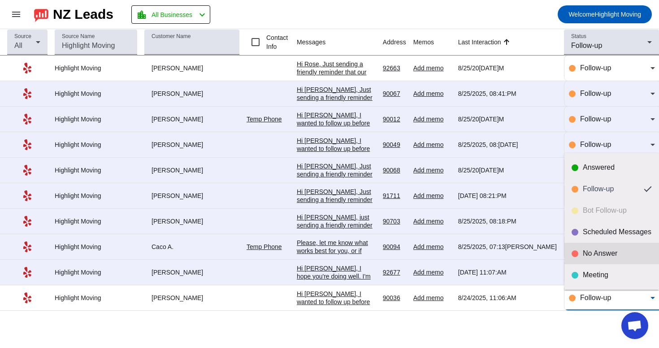
click at [595, 257] on div "No Answer" at bounding box center [616, 253] width 69 height 9
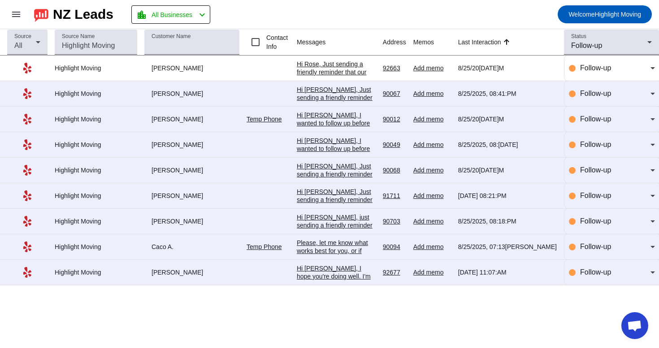
click at [375, 271] on div "Hi [PERSON_NAME], I hope you're doing well. I'm following up on the moving quot…" at bounding box center [336, 348] width 79 height 169
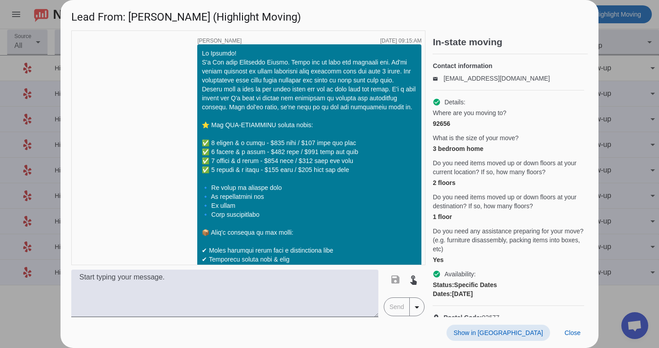
scroll to position [986, 0]
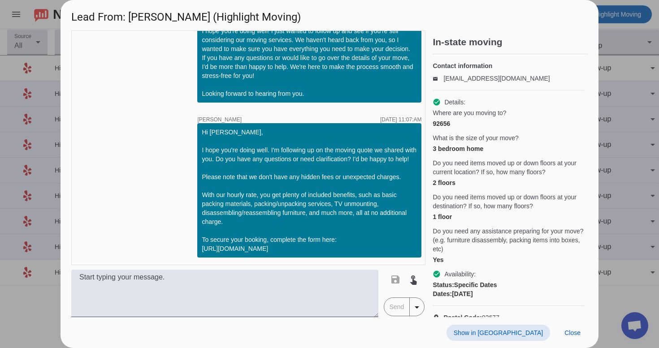
click at [531, 338] on span at bounding box center [498, 333] width 104 height 16
click at [561, 331] on span at bounding box center [572, 333] width 30 height 16
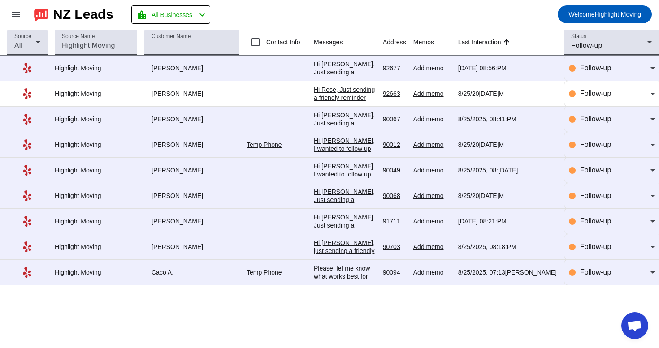
scroll to position [0, 0]
click at [612, 45] on div "Follow-up" at bounding box center [609, 45] width 76 height 11
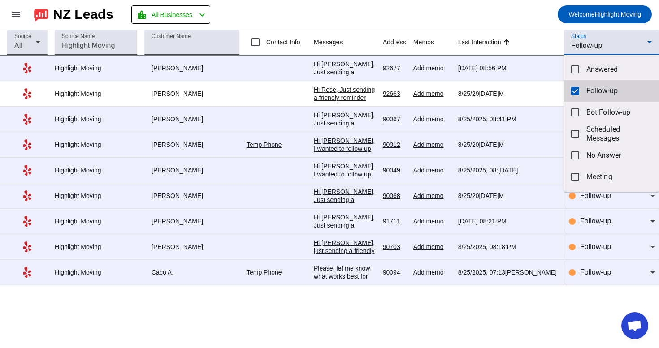
click at [603, 90] on span "Follow-up" at bounding box center [618, 90] width 65 height 9
click at [589, 39] on div at bounding box center [329, 174] width 659 height 348
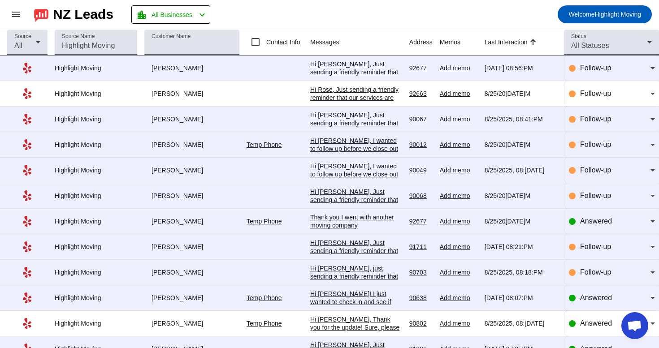
click at [589, 39] on div "Status All Statuses" at bounding box center [611, 42] width 81 height 25
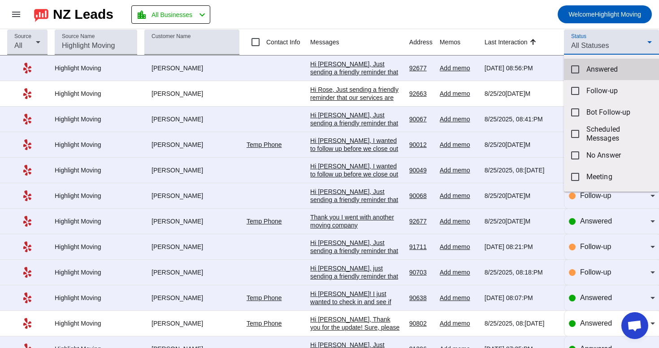
click at [593, 73] on span "Answered" at bounding box center [618, 69] width 65 height 9
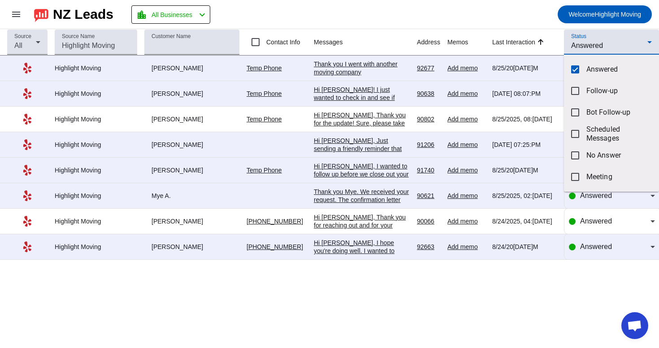
click at [581, 40] on div at bounding box center [329, 174] width 659 height 348
